Goal: Entertainment & Leisure: Consume media (video, audio)

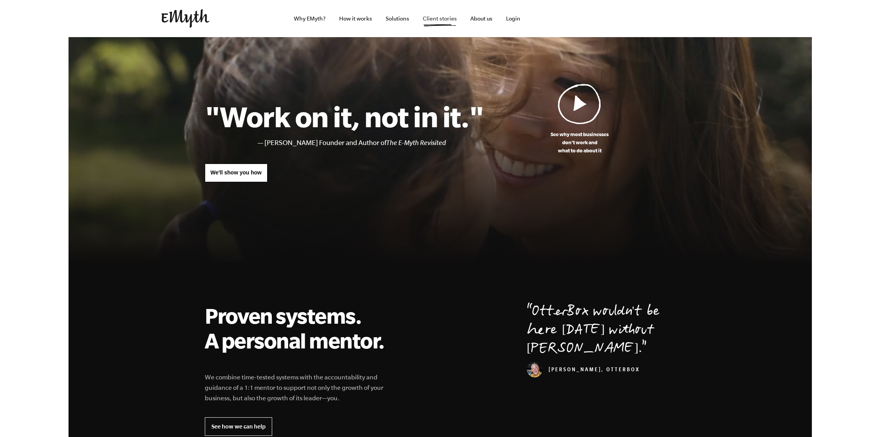
click at [445, 20] on link "Client stories" at bounding box center [439, 18] width 46 height 37
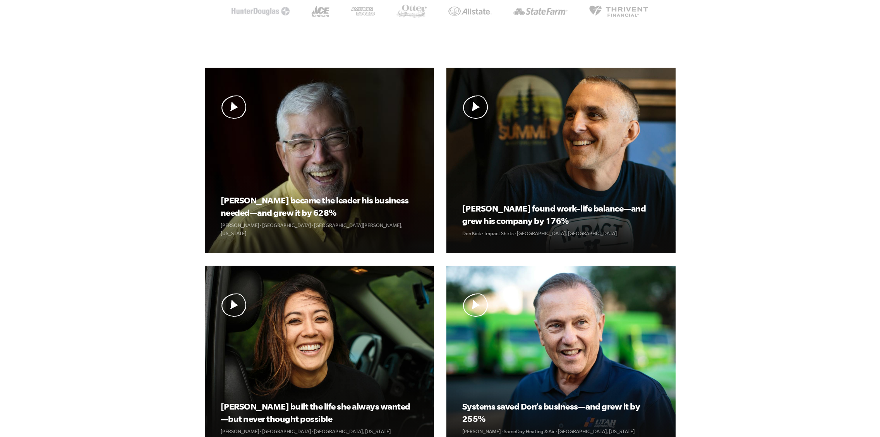
scroll to position [172, 0]
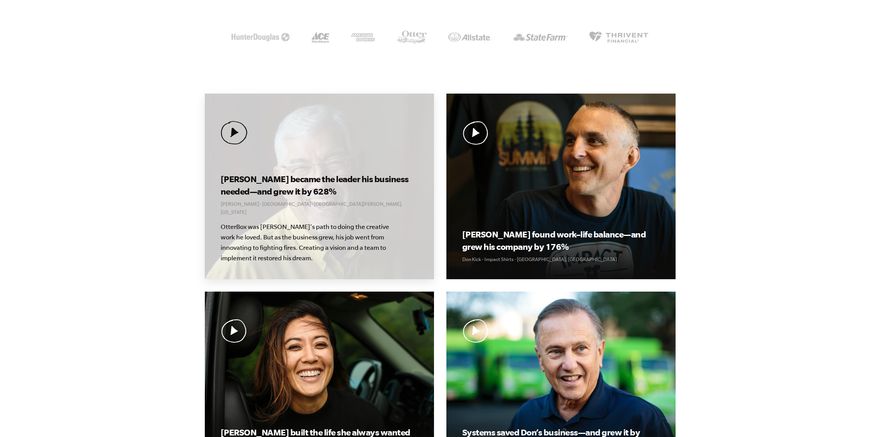
click at [262, 138] on div "Curt became the leader his business needed—and grew it by 628% Curt Richardson …" at bounding box center [319, 187] width 229 height 186
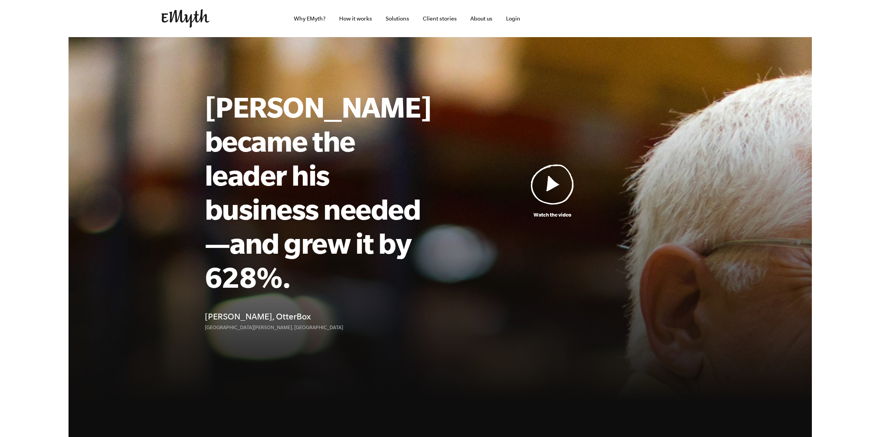
click at [548, 165] on img at bounding box center [552, 184] width 43 height 41
